Goal: Task Accomplishment & Management: Use online tool/utility

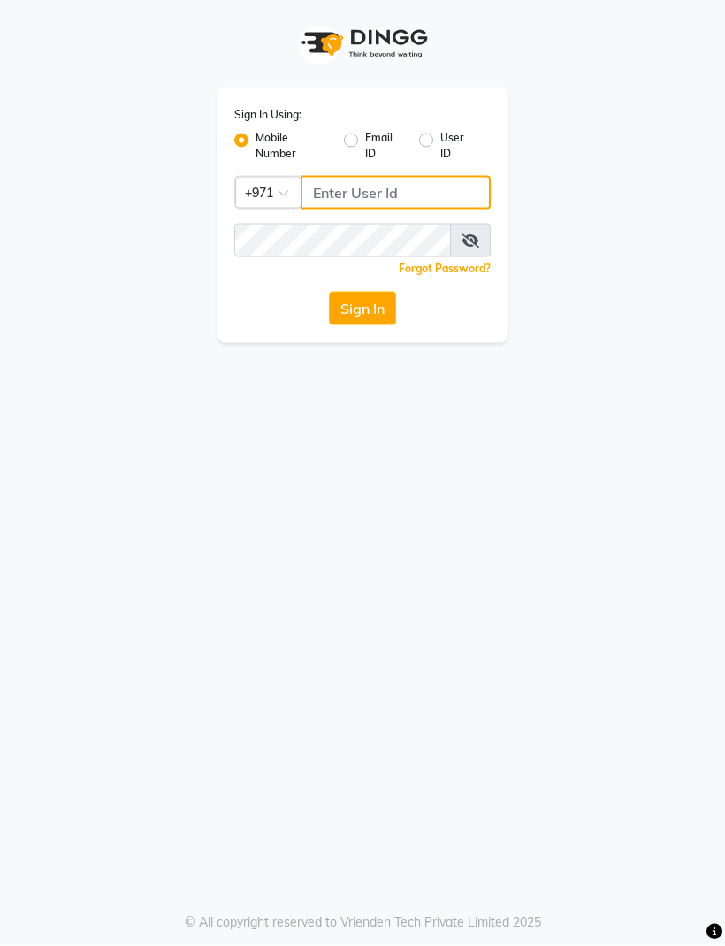
type input "502164851"
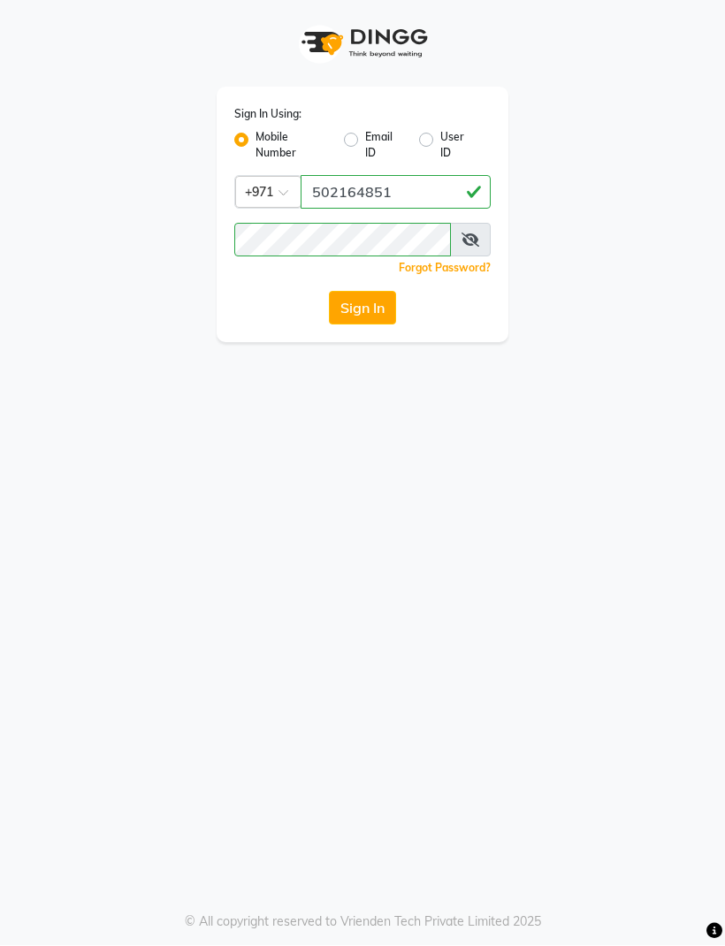
click at [345, 309] on button "Sign In" at bounding box center [362, 309] width 67 height 34
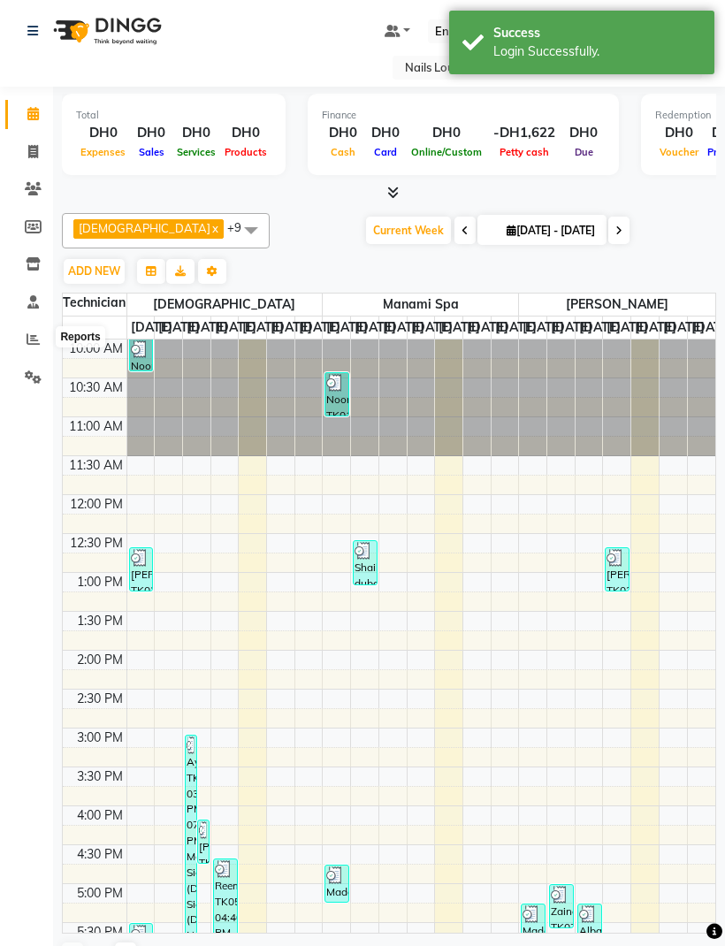
click at [28, 344] on icon at bounding box center [33, 339] width 13 height 13
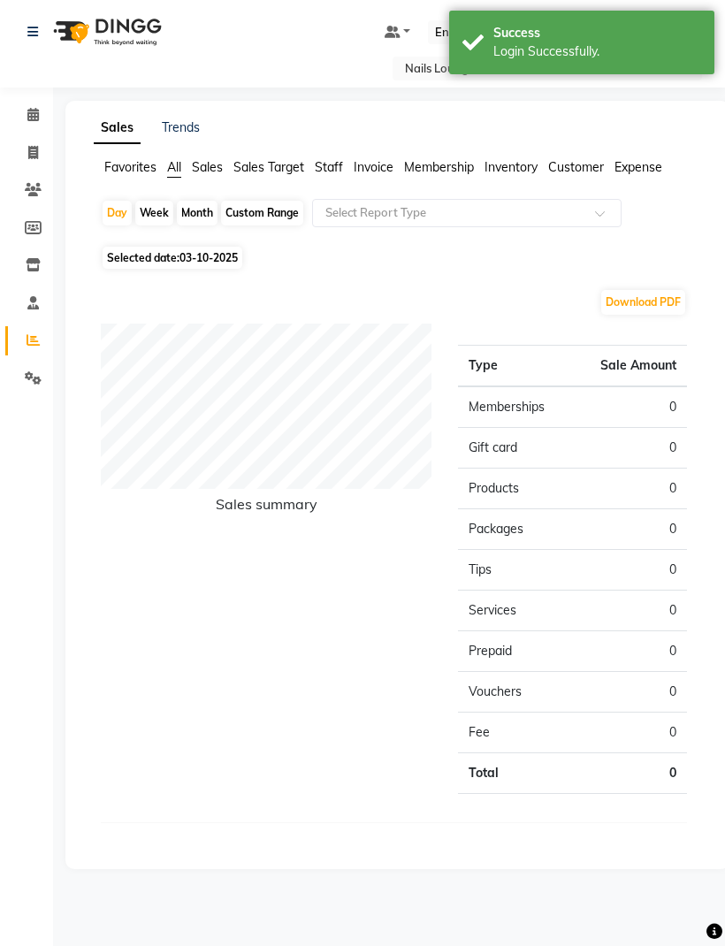
click at [195, 216] on div "Month" at bounding box center [197, 213] width 41 height 25
select select "10"
select select "2025"
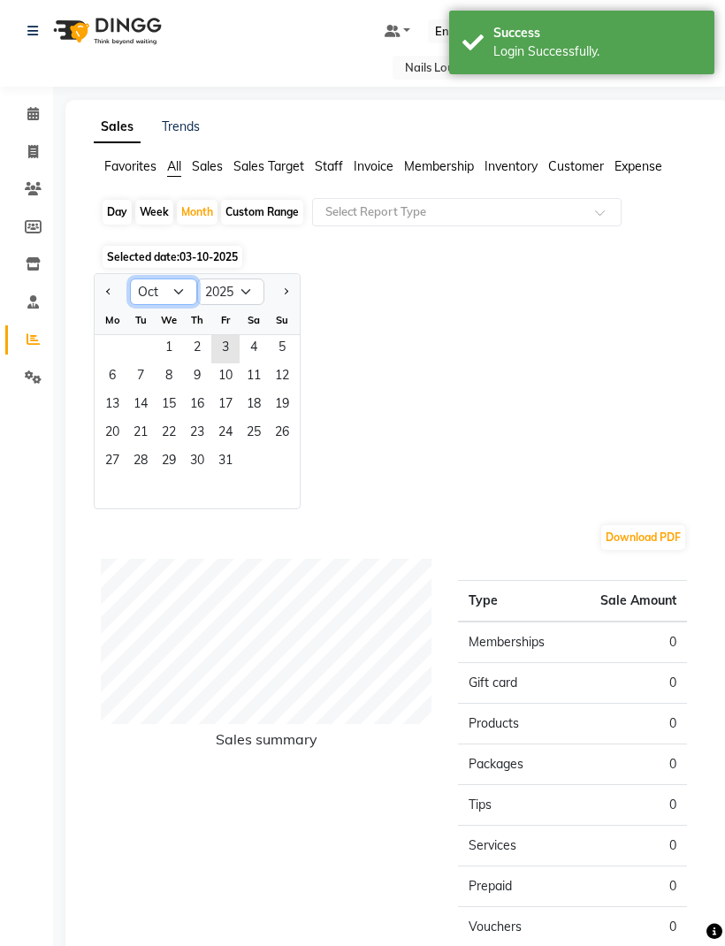
click at [152, 291] on select "Jan Feb Mar Apr May Jun [DATE] Aug Sep Oct Nov Dec" at bounding box center [163, 292] width 67 height 27
select select "9"
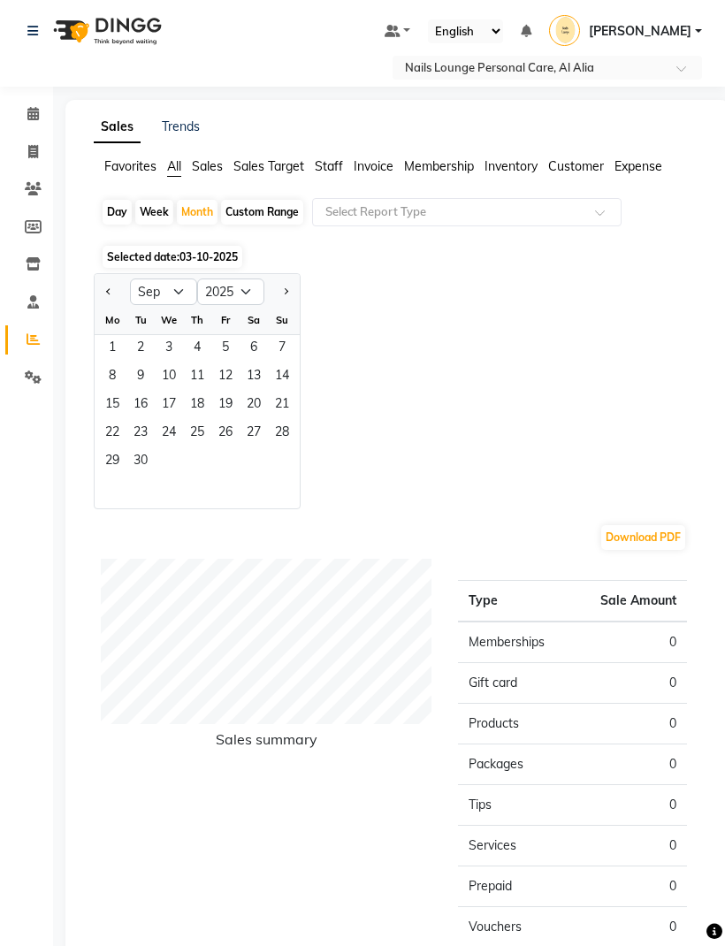
click at [104, 355] on span "1" at bounding box center [112, 349] width 28 height 28
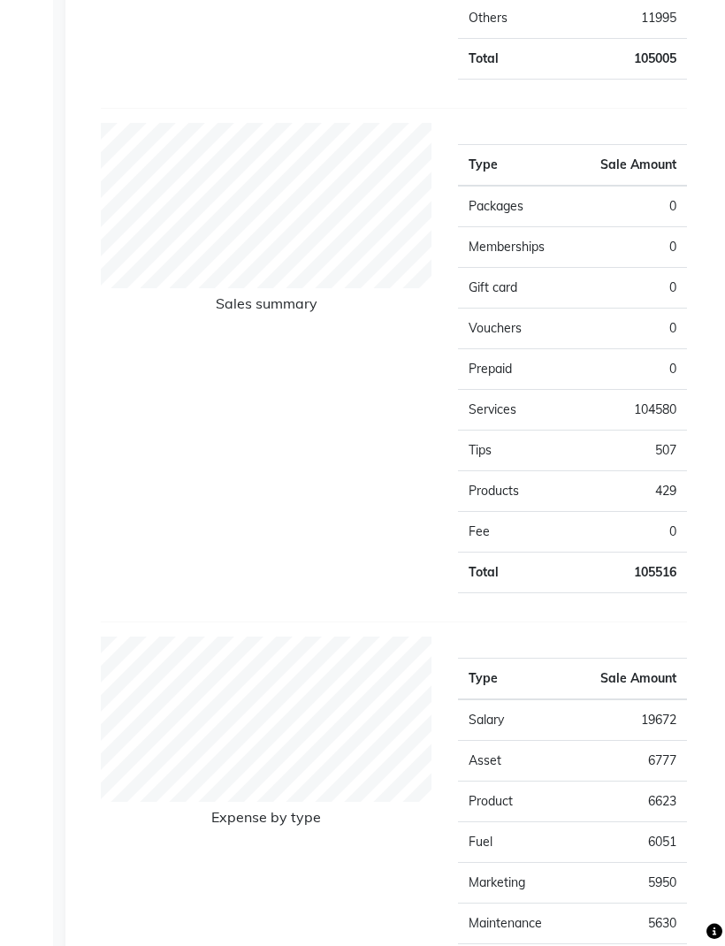
scroll to position [1124, 0]
